Goal: Task Accomplishment & Management: Manage account settings

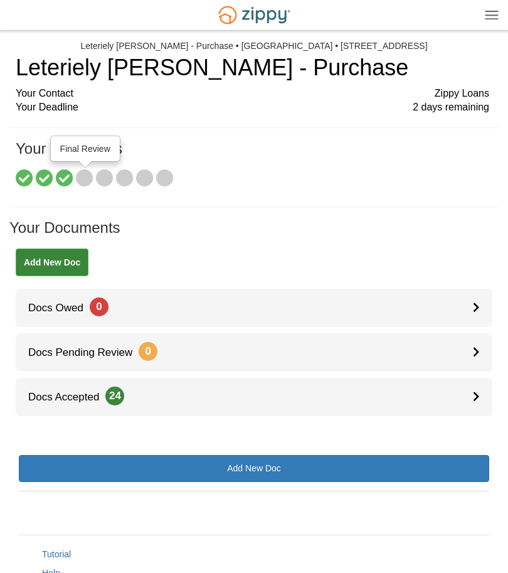
click at [84, 182] on icon at bounding box center [85, 179] width 18 height 18
click at [102, 181] on icon at bounding box center [105, 179] width 18 height 18
click at [125, 178] on icon at bounding box center [125, 179] width 18 height 18
click at [145, 184] on icon at bounding box center [145, 179] width 18 height 18
click at [166, 174] on icon at bounding box center [165, 179] width 18 height 18
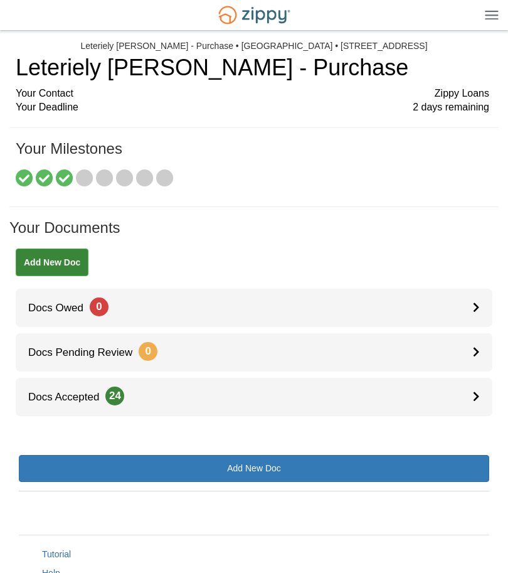
click at [166, 238] on h1 "Your Documents" at bounding box center [253, 233] width 489 height 29
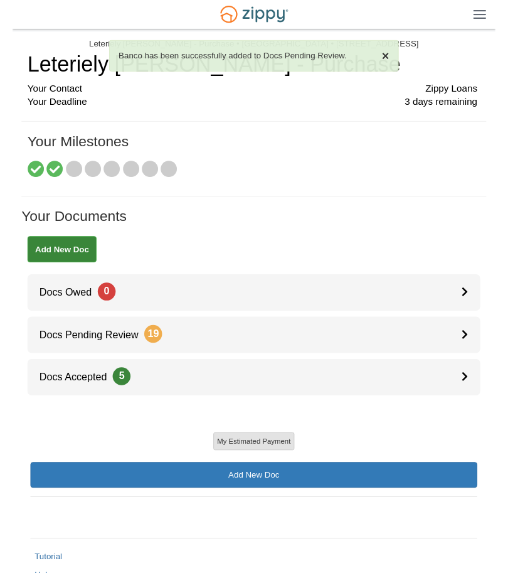
scroll to position [66, 0]
